Goal: Use online tool/utility: Utilize a website feature to perform a specific function

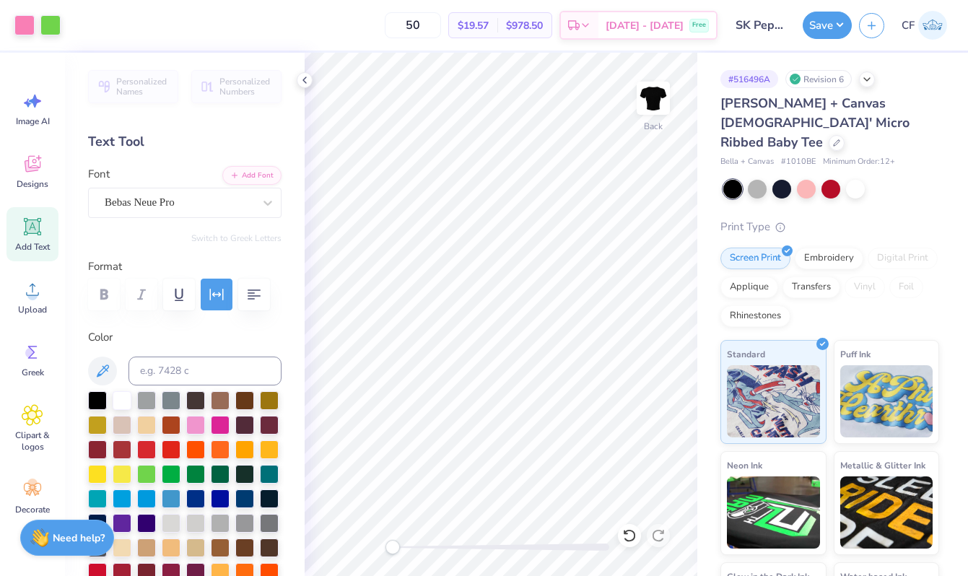
scroll to position [265, 0]
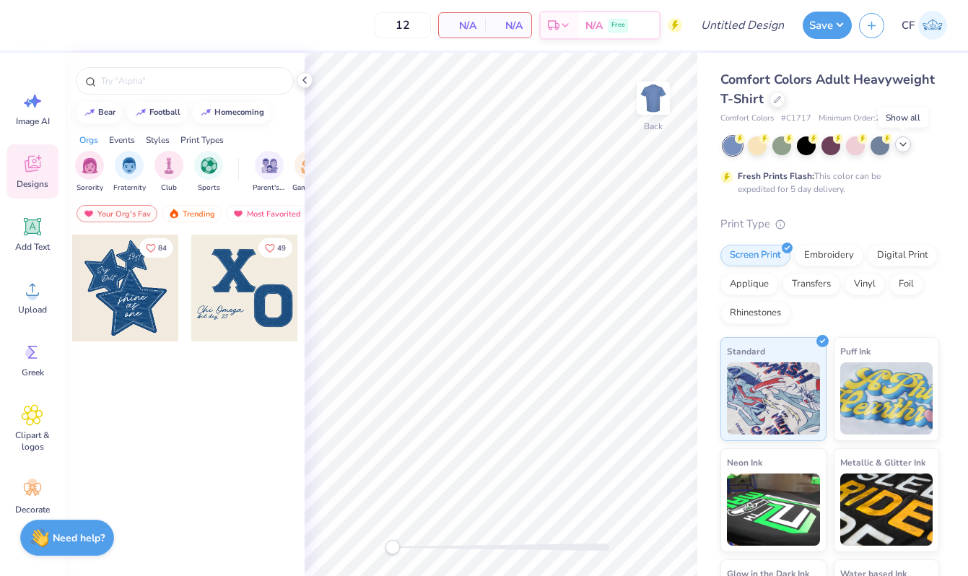
click at [899, 146] on icon at bounding box center [903, 145] width 12 height 12
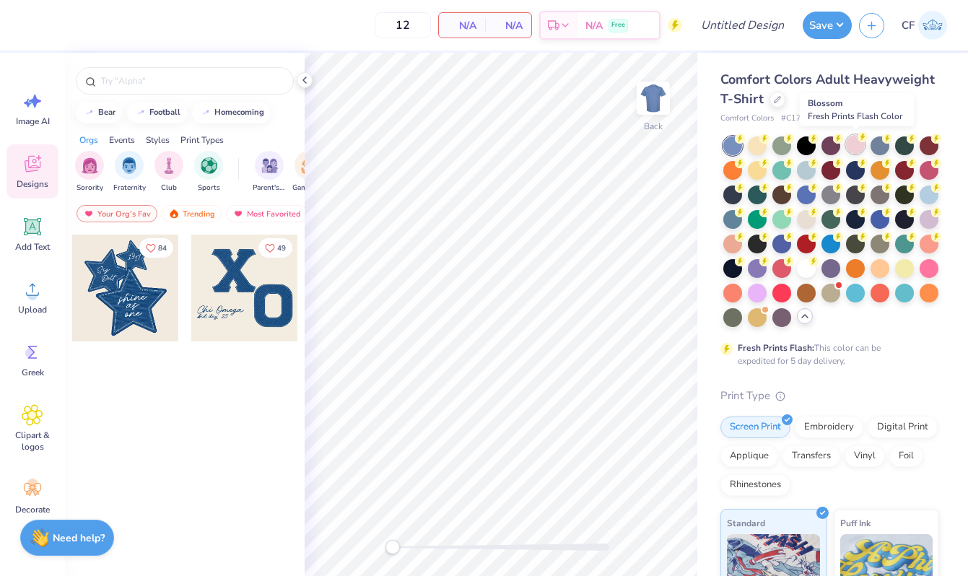
click at [849, 146] on div at bounding box center [855, 144] width 19 height 19
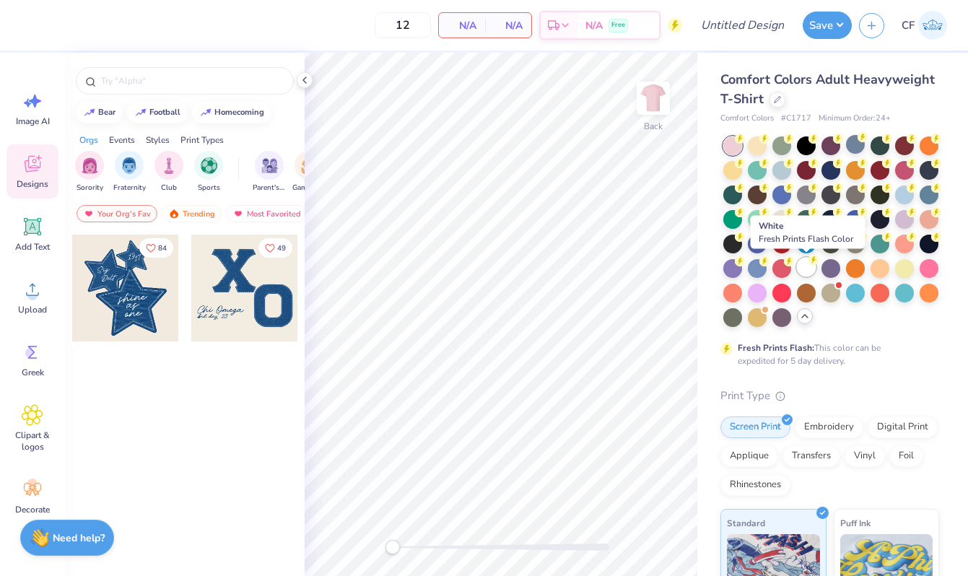
click at [806, 267] on div at bounding box center [806, 267] width 19 height 19
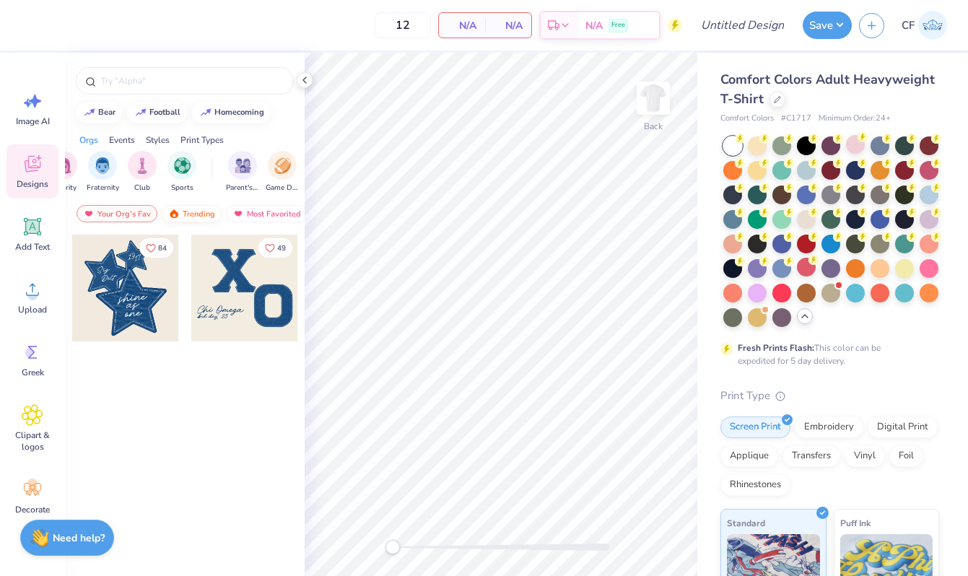
click at [193, 218] on div "Trending" at bounding box center [192, 213] width 60 height 17
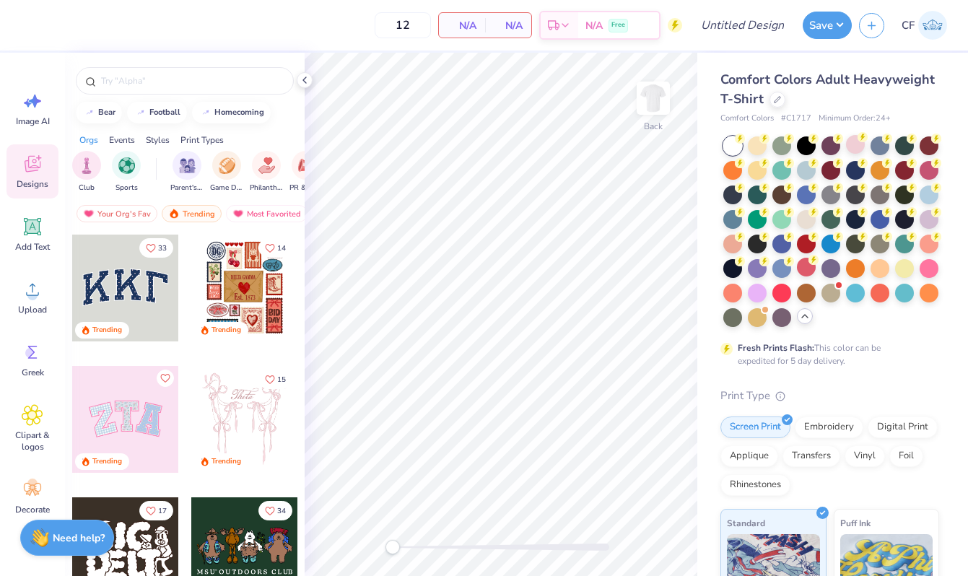
scroll to position [0, 102]
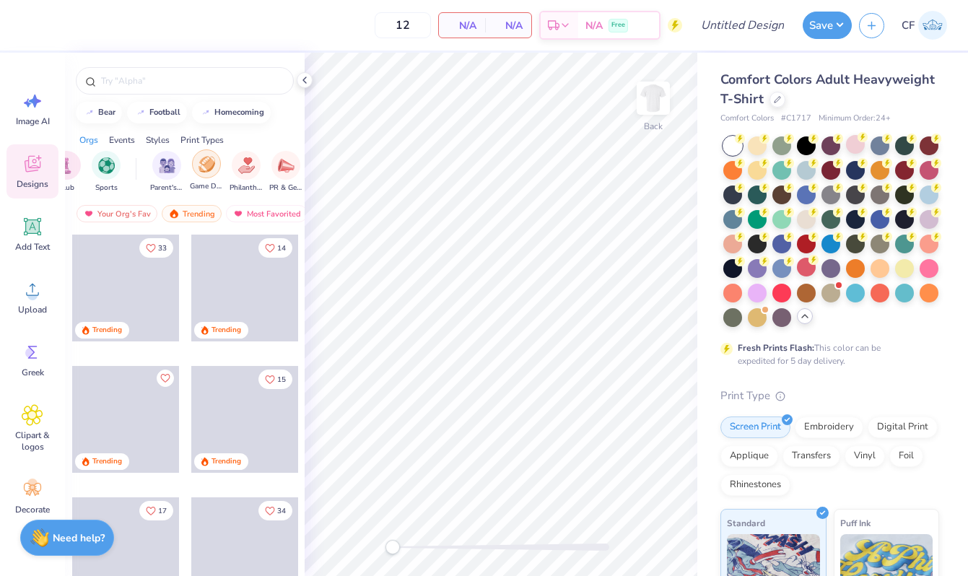
click at [196, 170] on div "filter for Game Day" at bounding box center [206, 163] width 29 height 29
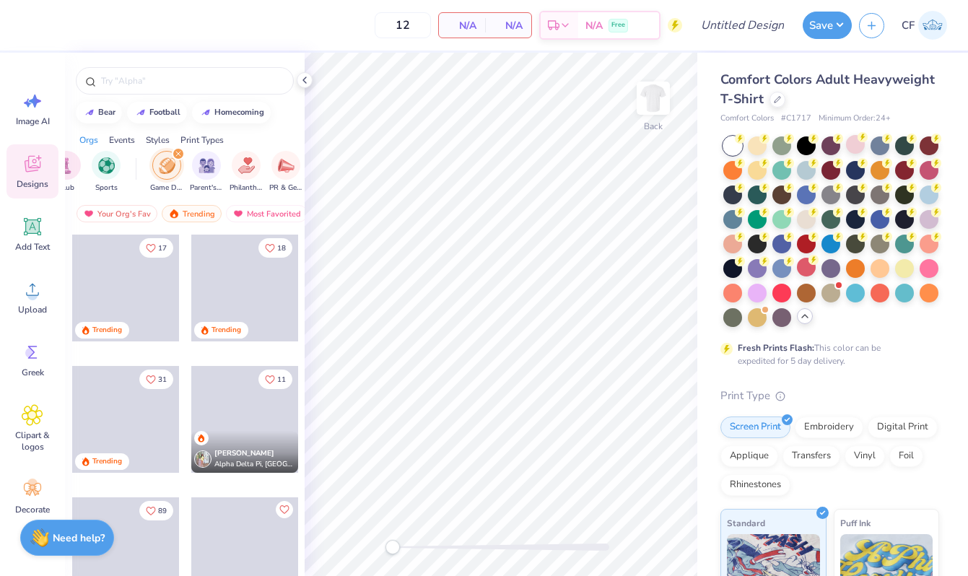
click at [170, 168] on img "filter for Game Day" at bounding box center [167, 165] width 17 height 17
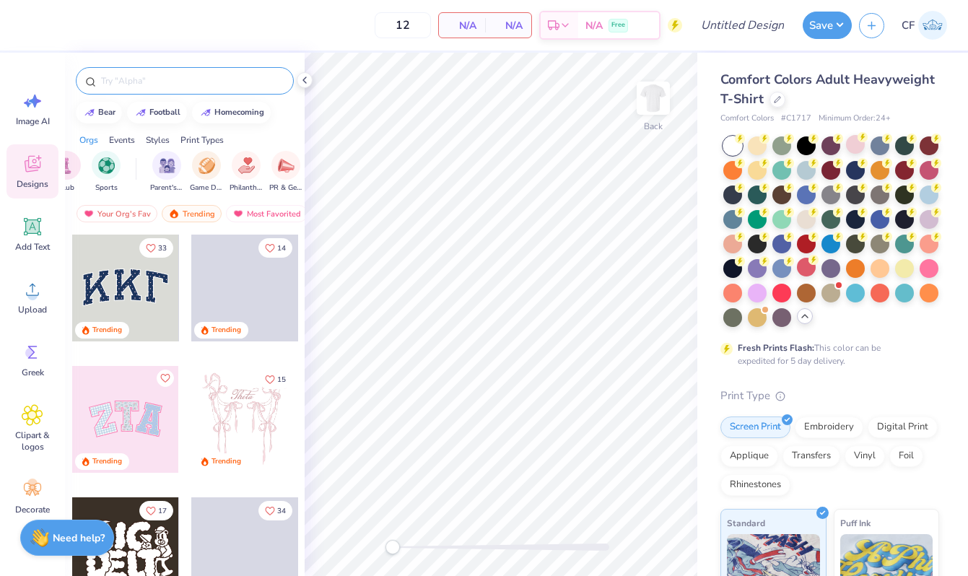
click at [180, 84] on input "text" at bounding box center [192, 81] width 185 height 14
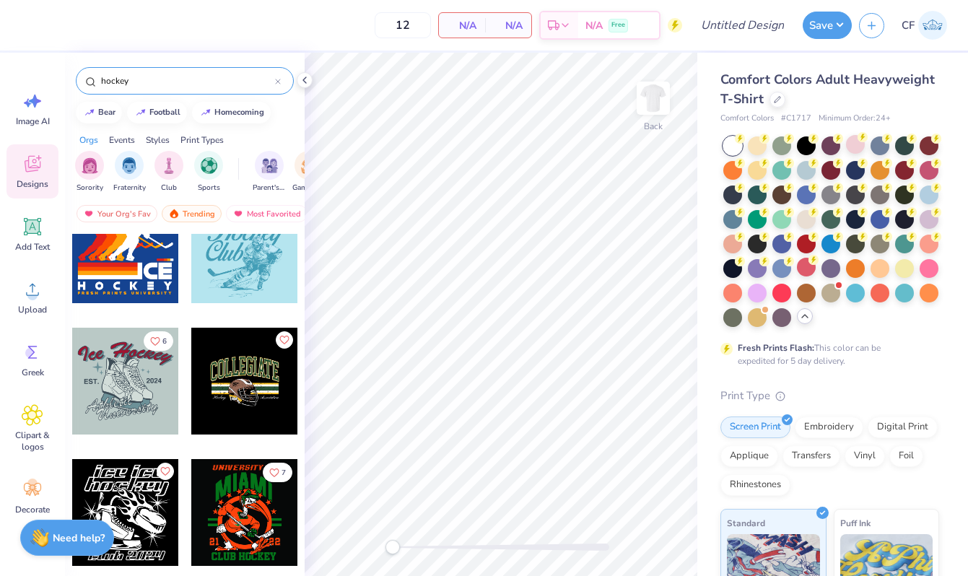
scroll to position [0, 0]
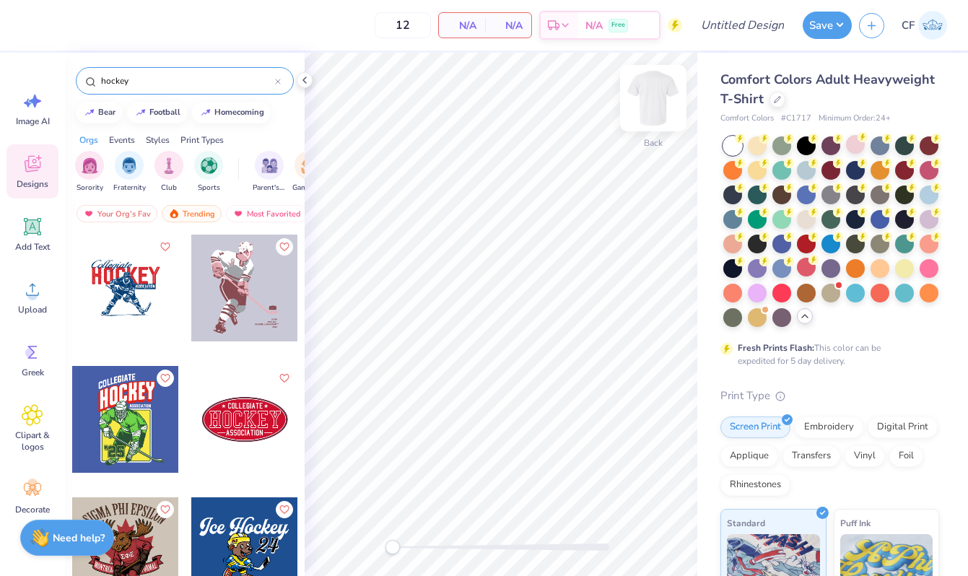
type input "hockey"
click at [657, 105] on img at bounding box center [653, 98] width 58 height 58
click at [246, 305] on div at bounding box center [244, 288] width 107 height 107
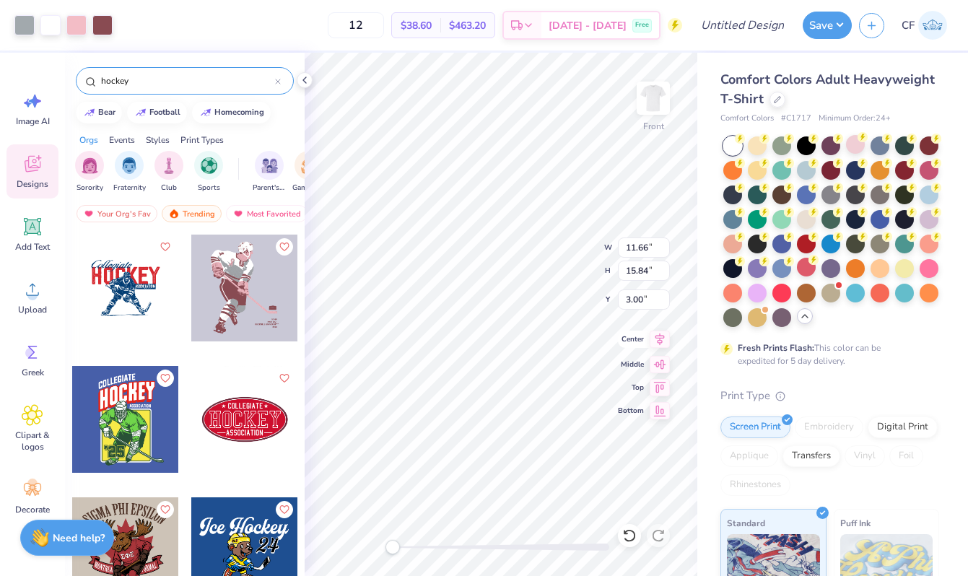
type input "11.66"
type input "15.84"
click at [635, 248] on input "11.66" at bounding box center [644, 247] width 52 height 20
type input "12.00"
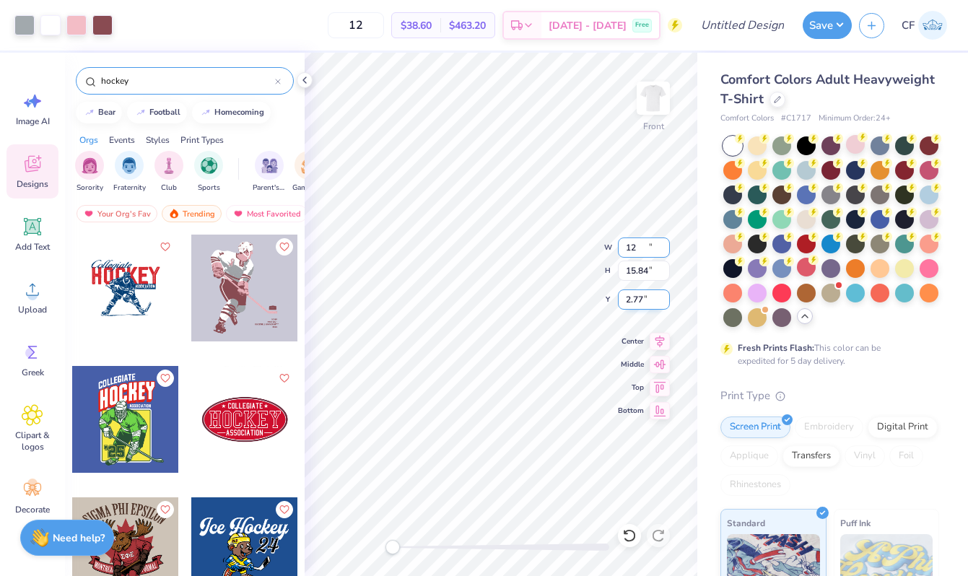
type input "16.31"
click at [635, 302] on input "2.77" at bounding box center [644, 299] width 52 height 20
type input "3"
click at [660, 349] on div "Front W 12.00 12.00 " H 16.31 16.31 " Y 3 3 " Center Middle Top Bottom" at bounding box center [501, 314] width 393 height 523
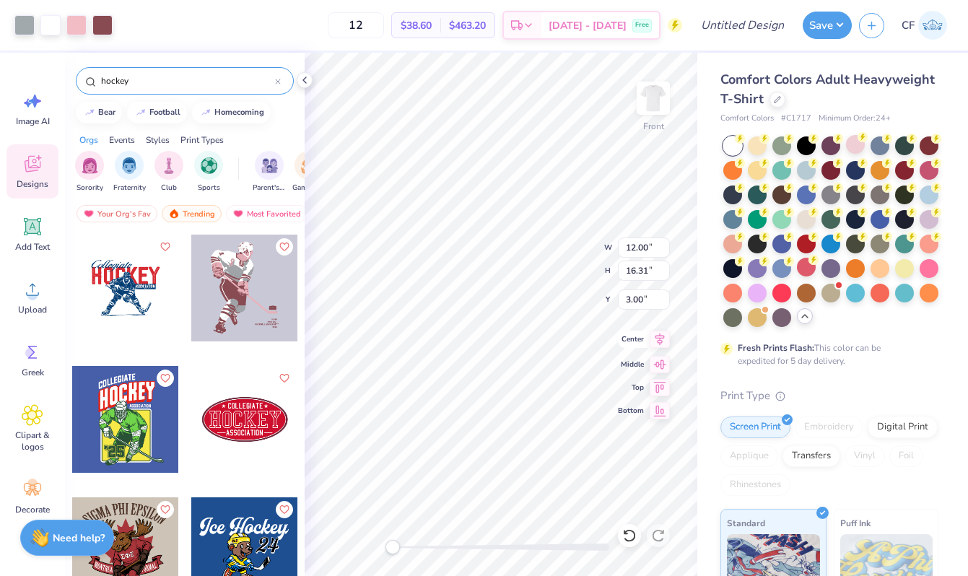
click at [659, 341] on icon at bounding box center [659, 339] width 20 height 17
click at [420, 554] on div "Front" at bounding box center [501, 314] width 393 height 523
click at [413, 548] on div "Accessibility label" at bounding box center [420, 547] width 14 height 14
drag, startPoint x: 395, startPoint y: 549, endPoint x: 410, endPoint y: 549, distance: 15.2
click at [410, 549] on div at bounding box center [501, 546] width 216 height 7
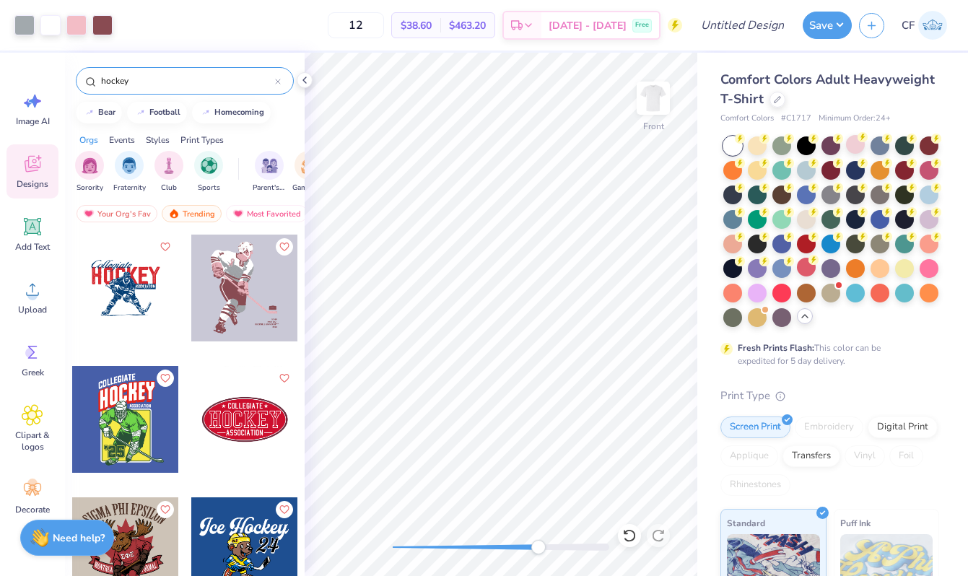
drag, startPoint x: 551, startPoint y: 551, endPoint x: 535, endPoint y: 549, distance: 16.7
click at [535, 549] on div "Accessibility label" at bounding box center [538, 547] width 14 height 14
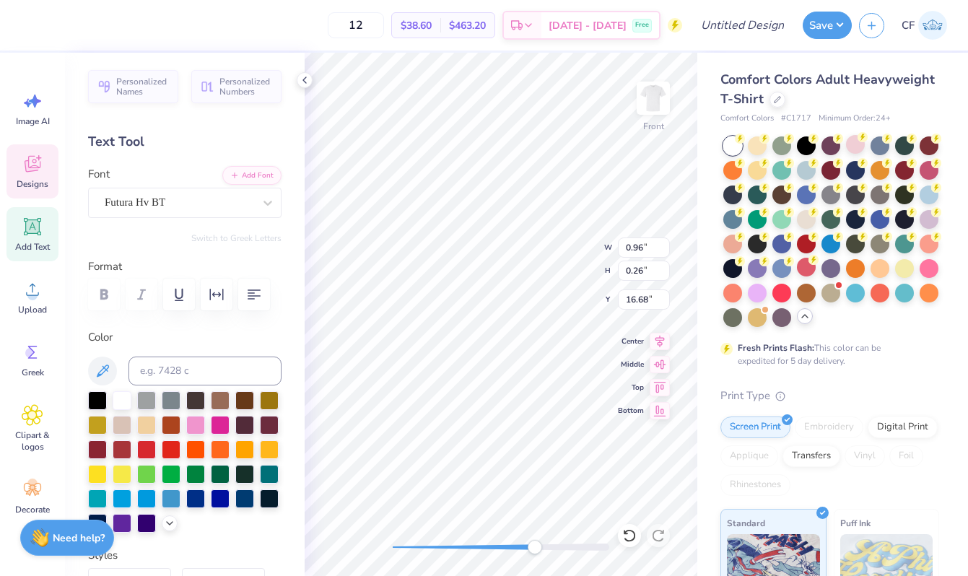
type textarea "ZETA TAU ALPHA"
type input "1.65"
type input "17.11"
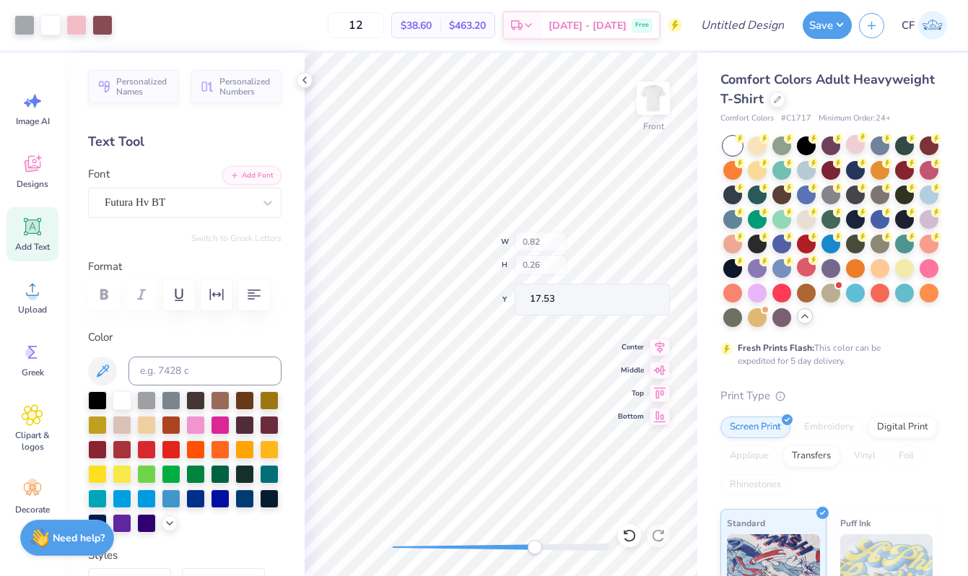
type input "11.76"
type input "16.30"
type input "3.01"
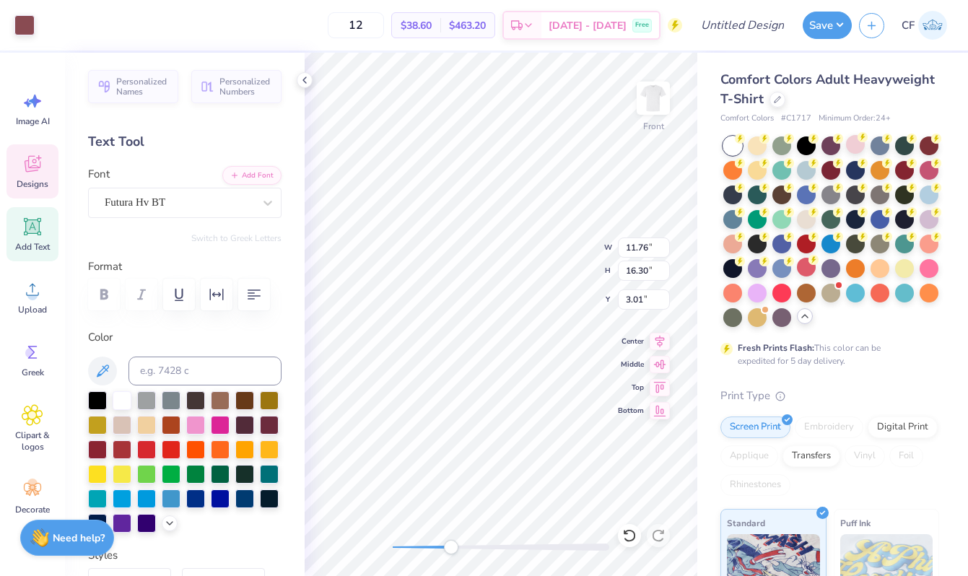
click at [443, 532] on div "Front W 11.76 11.76 " H 16.30 16.30 " Y 3.01 3.01 " Center [GEOGRAPHIC_DATA]" at bounding box center [501, 314] width 393 height 523
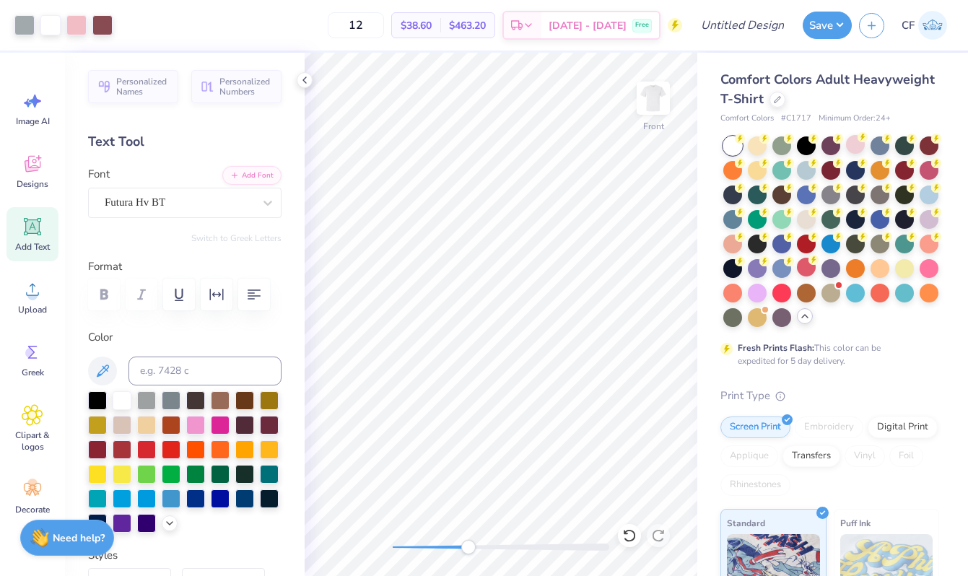
drag, startPoint x: 467, startPoint y: 546, endPoint x: 434, endPoint y: 546, distance: 32.5
click at [434, 546] on div at bounding box center [501, 546] width 216 height 7
drag, startPoint x: 434, startPoint y: 546, endPoint x: 398, endPoint y: 551, distance: 35.7
click at [398, 551] on div "Accessibility label" at bounding box center [398, 547] width 14 height 14
click at [395, 548] on div "Accessibility label" at bounding box center [396, 547] width 14 height 14
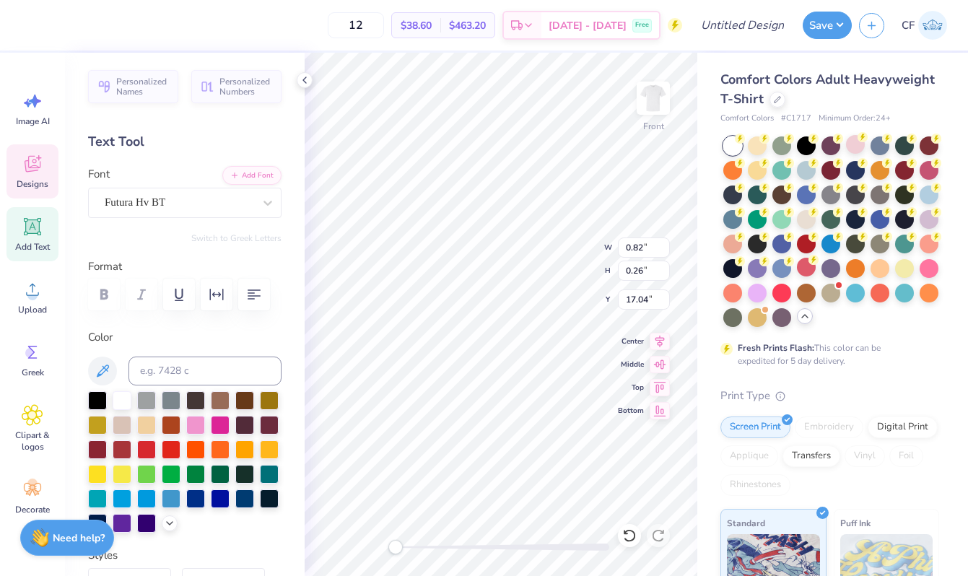
type input "2.87"
type input "16.68"
type input "0.82"
type input "19.18"
click at [409, 548] on div "Accessibility label" at bounding box center [403, 547] width 14 height 14
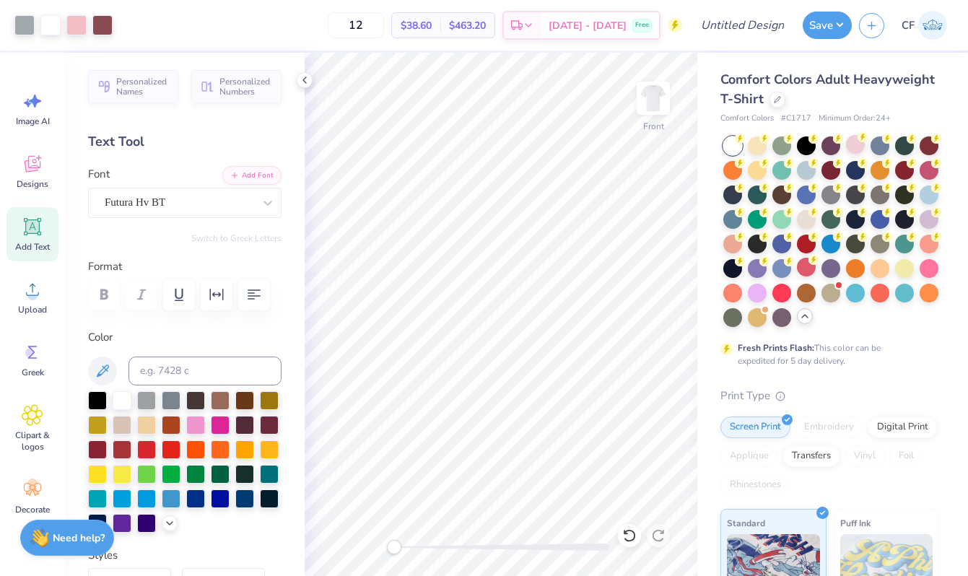
drag, startPoint x: 410, startPoint y: 547, endPoint x: 394, endPoint y: 546, distance: 15.9
click at [394, 546] on div "Accessibility label" at bounding box center [394, 547] width 14 height 14
click at [103, 20] on div at bounding box center [102, 24] width 20 height 20
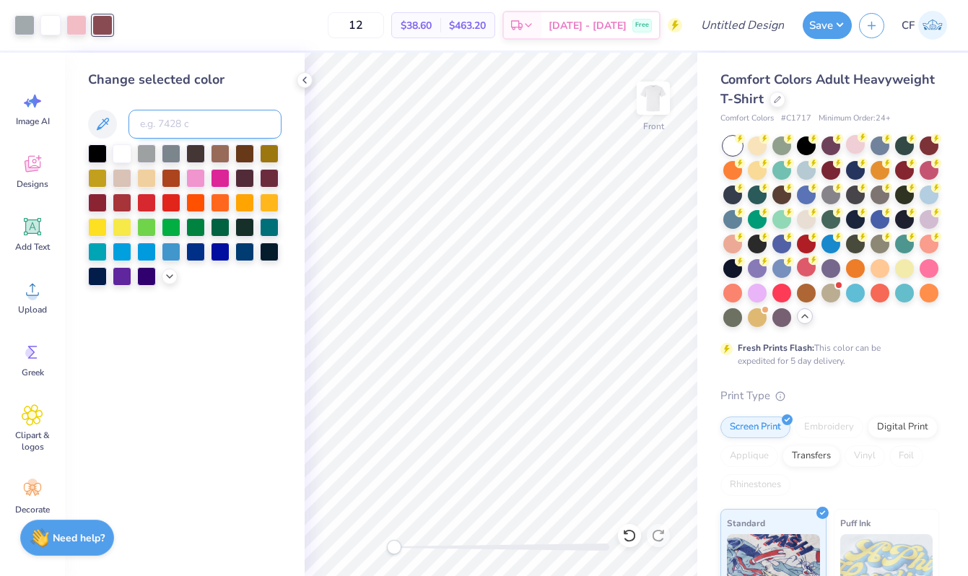
click at [165, 127] on input at bounding box center [204, 124] width 153 height 29
type input "188"
click at [29, 27] on div at bounding box center [24, 24] width 20 height 20
click at [120, 147] on div at bounding box center [122, 152] width 19 height 19
click at [627, 532] on icon at bounding box center [629, 535] width 14 height 14
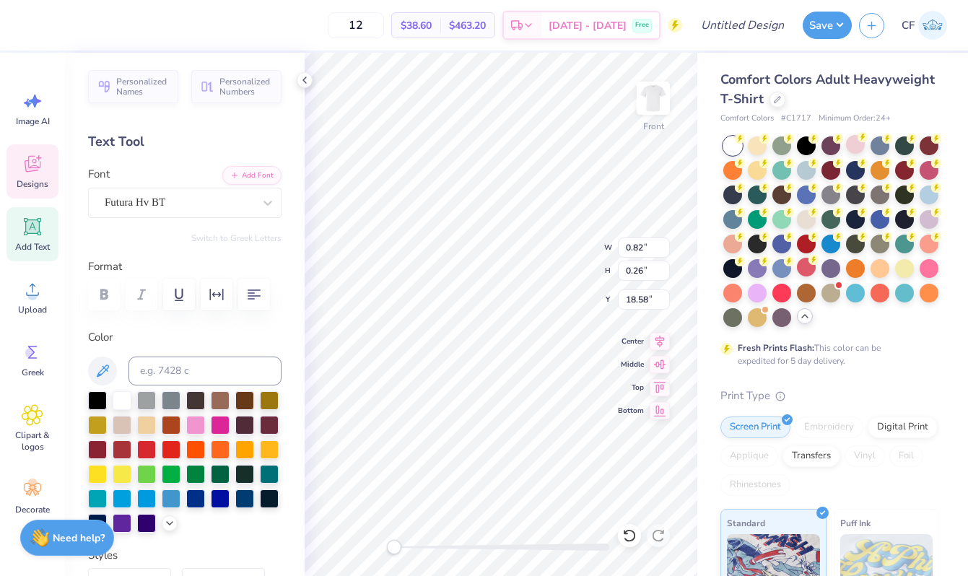
type input "2.87"
type input "18.20"
